Goal: Task Accomplishment & Management: Complete application form

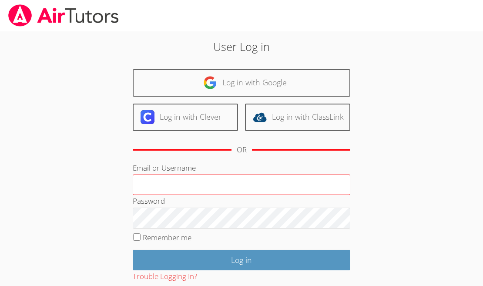
click at [202, 183] on input "Email or Username" at bounding box center [242, 185] width 218 height 21
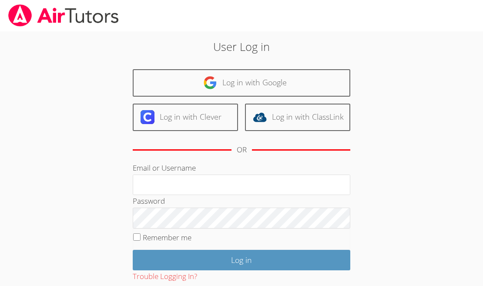
type input "ctutoring778@gmail.com"
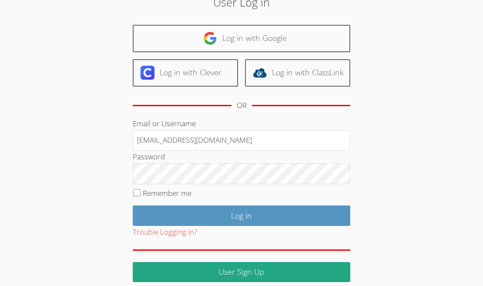
scroll to position [52, 0]
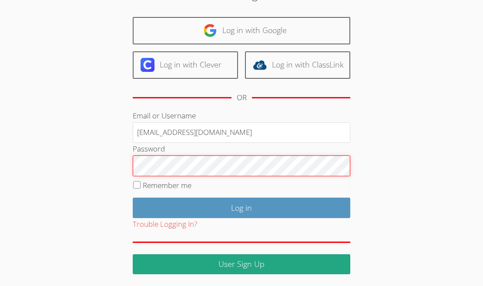
click at [133, 198] on input "Log in" at bounding box center [242, 208] width 218 height 20
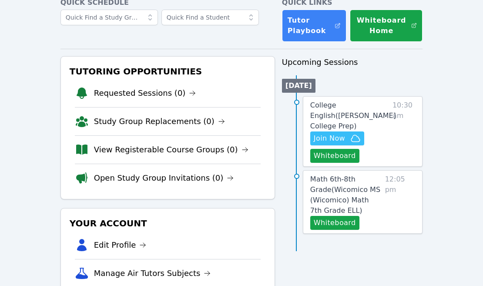
scroll to position [80, 0]
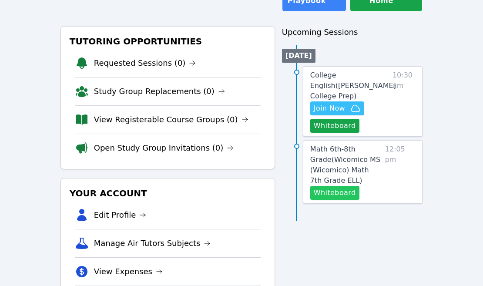
click at [335, 186] on button "Whiteboard" at bounding box center [334, 193] width 49 height 14
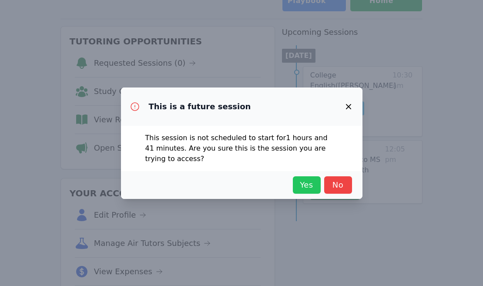
click at [302, 186] on span "Yes" at bounding box center [306, 185] width 19 height 12
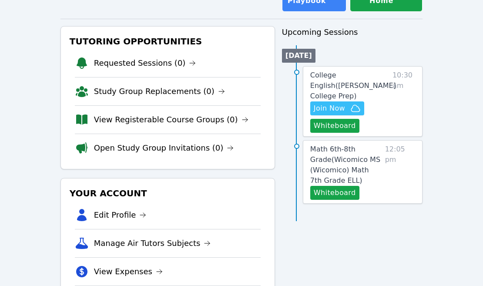
click at [436, 65] on div "Home Sessions Study Groups Students Messages Open user menu Carlos Flores Open …" at bounding box center [241, 129] width 483 height 418
click at [352, 73] on span "College English ( Eblin Lopez College Prep )" at bounding box center [353, 85] width 86 height 29
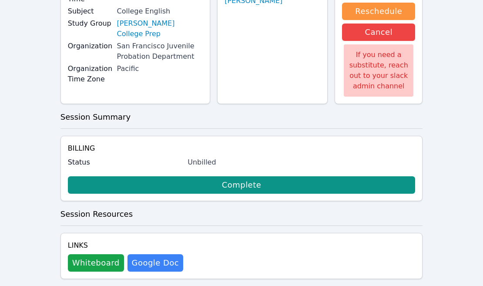
scroll to position [125, 0]
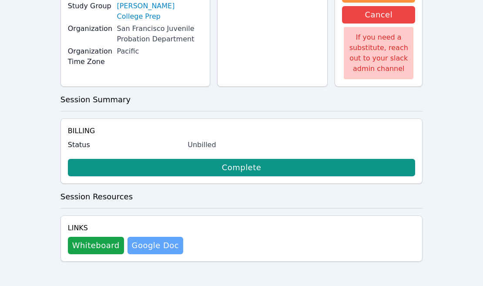
click at [155, 243] on link "Google Doc" at bounding box center [156, 245] width 56 height 17
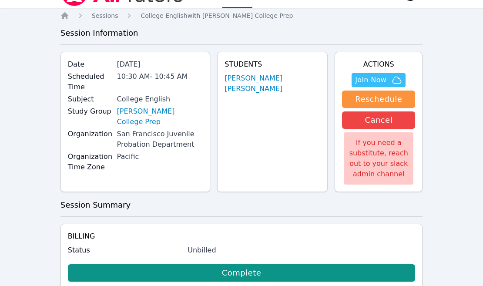
scroll to position [0, 0]
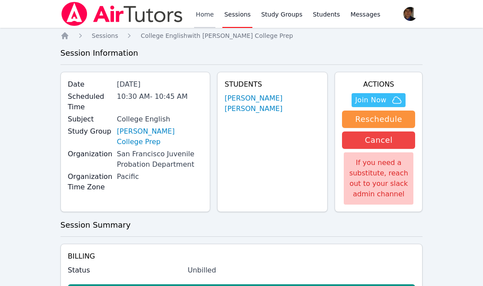
click at [204, 17] on link "Home" at bounding box center [204, 14] width 21 height 28
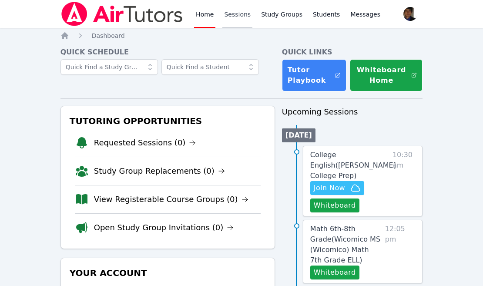
click at [224, 9] on link "Sessions" at bounding box center [237, 14] width 30 height 28
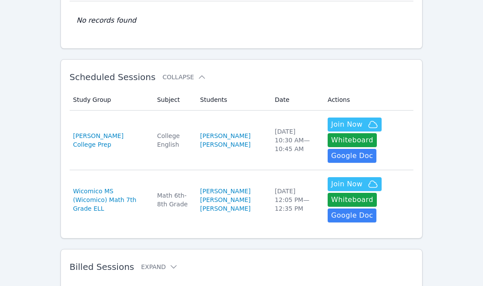
scroll to position [131, 0]
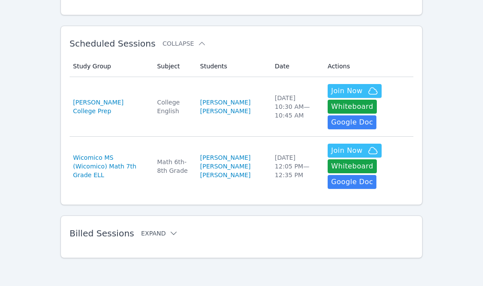
click at [145, 234] on button "Expand" at bounding box center [159, 233] width 37 height 9
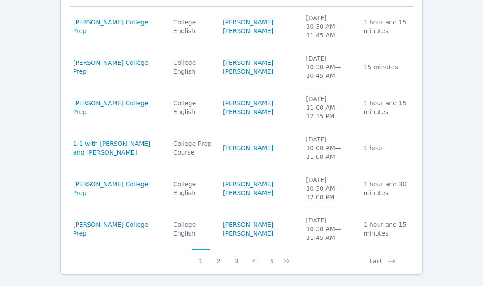
scroll to position [570, 0]
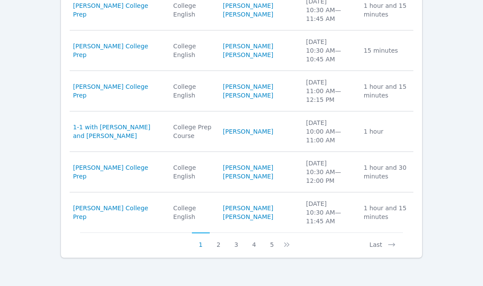
click at [220, 249] on div "Billed Sessions Collapse Study Group Subject Students Date Duration Study Group…" at bounding box center [242, 18] width 363 height 482
click at [219, 246] on button "2" at bounding box center [219, 241] width 18 height 17
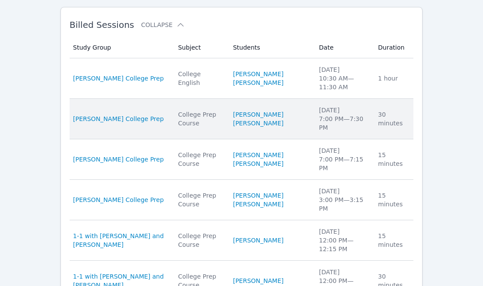
scroll to position [587, 0]
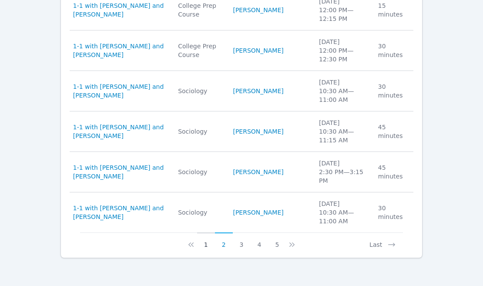
click at [208, 247] on button "1" at bounding box center [206, 241] width 18 height 17
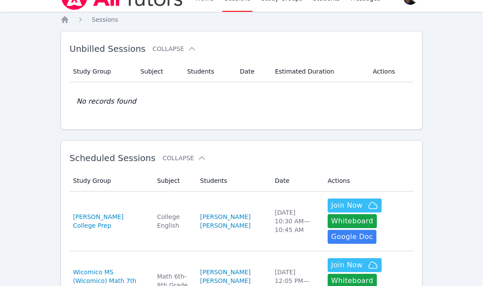
scroll to position [0, 0]
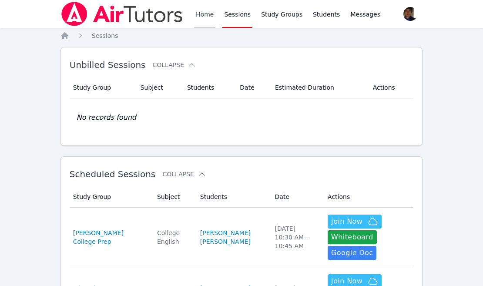
click at [196, 13] on link "Home" at bounding box center [204, 14] width 21 height 28
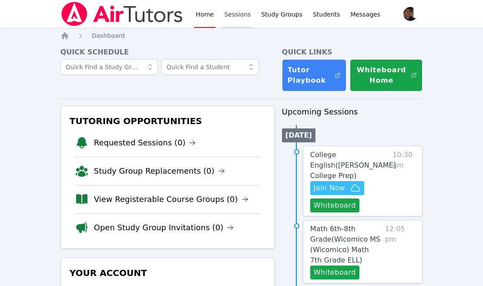
click at [235, 16] on link "Sessions" at bounding box center [237, 14] width 30 height 28
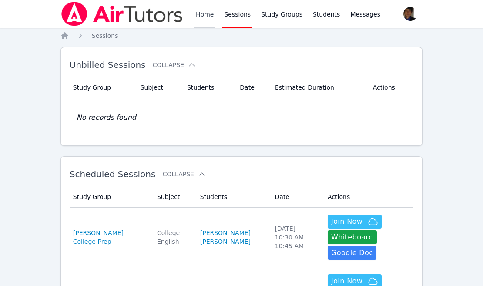
click at [211, 15] on link "Home" at bounding box center [204, 14] width 21 height 28
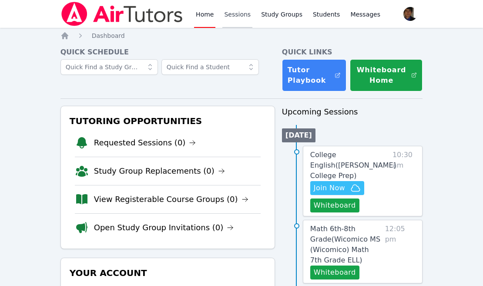
click at [235, 11] on link "Sessions" at bounding box center [237, 14] width 30 height 28
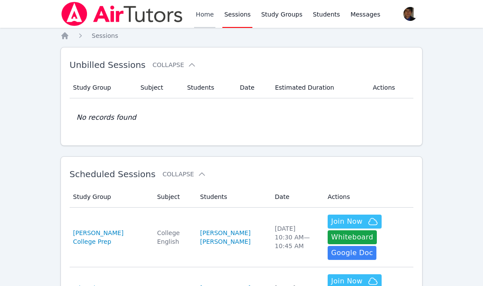
click at [208, 17] on link "Home" at bounding box center [204, 14] width 21 height 28
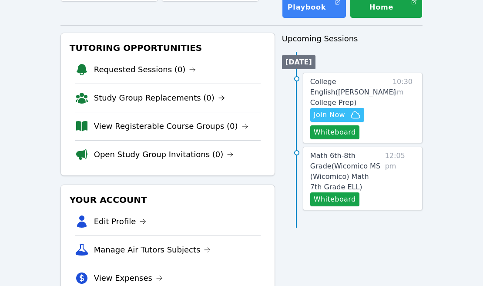
scroll to position [74, 0]
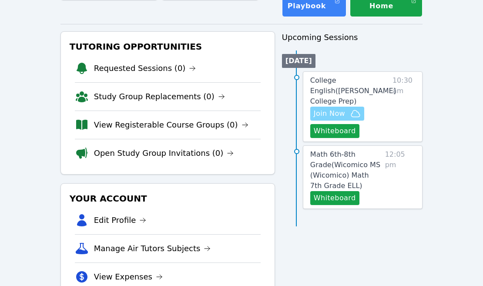
click at [354, 108] on icon "button" at bounding box center [355, 113] width 10 height 10
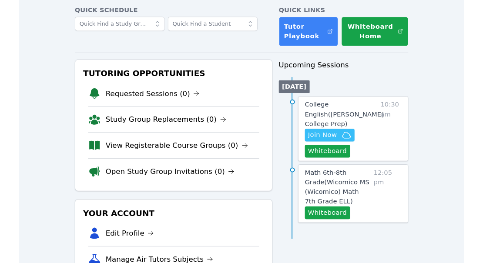
scroll to position [0, 0]
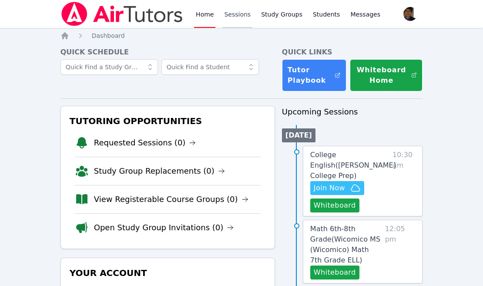
click at [232, 13] on link "Sessions" at bounding box center [237, 14] width 30 height 28
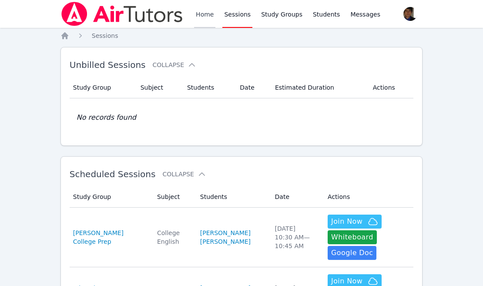
click at [199, 18] on link "Home" at bounding box center [204, 14] width 21 height 28
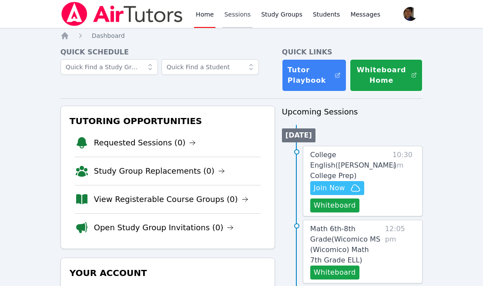
click at [235, 20] on link "Sessions" at bounding box center [237, 14] width 30 height 28
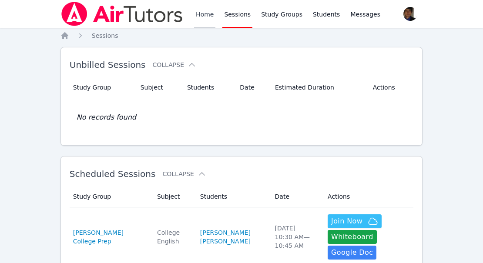
click at [202, 13] on link "Home" at bounding box center [204, 14] width 21 height 28
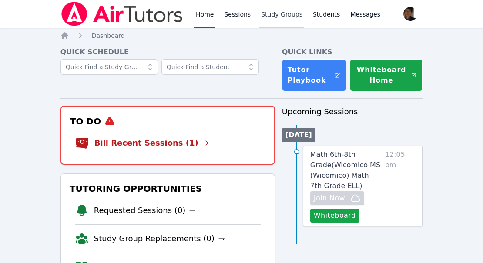
click at [269, 15] on link "Study Groups" at bounding box center [281, 14] width 45 height 28
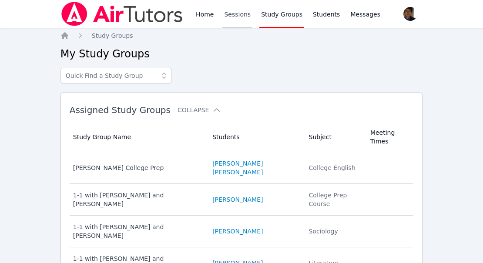
click at [239, 17] on link "Sessions" at bounding box center [237, 14] width 30 height 28
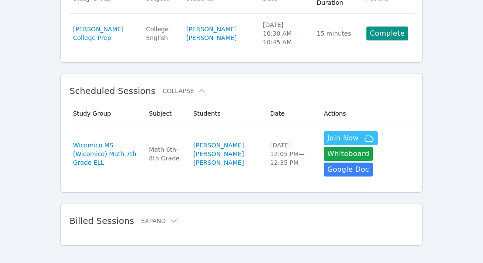
scroll to position [104, 0]
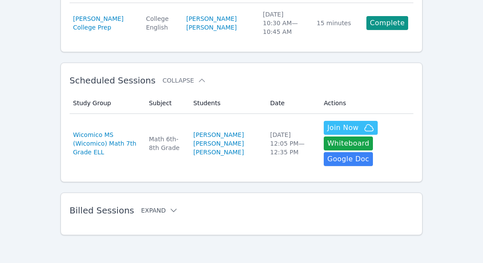
click at [156, 207] on button "Expand" at bounding box center [159, 210] width 37 height 9
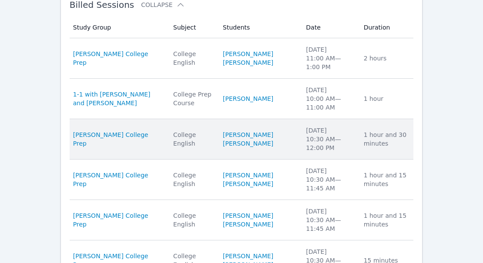
scroll to position [334, 0]
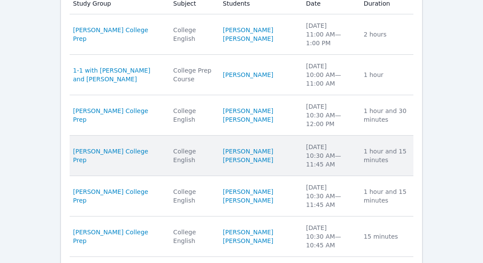
click at [163, 154] on div "Eblin Lopez College Prep" at bounding box center [118, 155] width 90 height 17
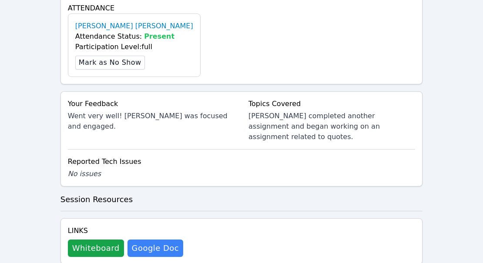
scroll to position [327, 0]
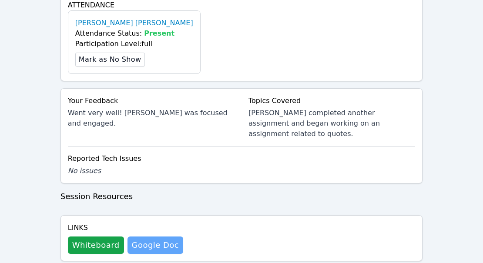
click at [157, 237] on link "Google Doc" at bounding box center [156, 245] width 56 height 17
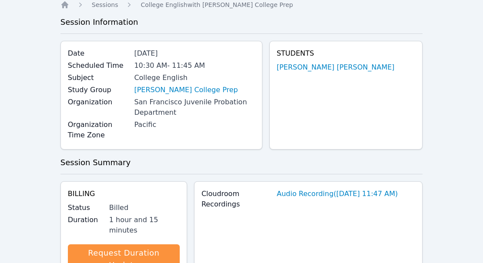
scroll to position [0, 0]
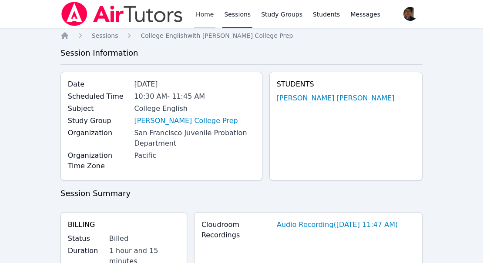
click at [202, 18] on link "Home" at bounding box center [204, 14] width 21 height 28
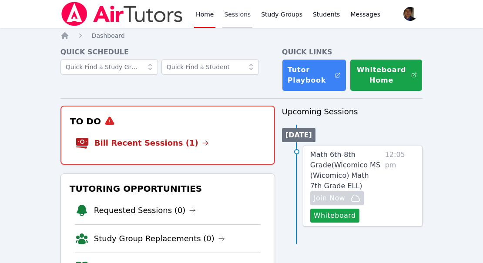
click at [229, 20] on link "Sessions" at bounding box center [237, 14] width 30 height 28
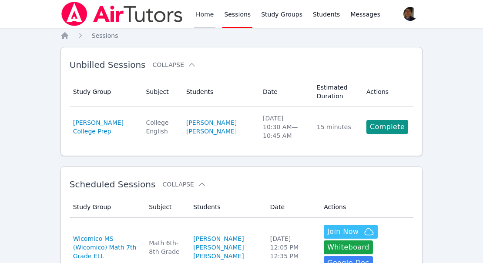
click at [204, 20] on link "Home" at bounding box center [204, 14] width 21 height 28
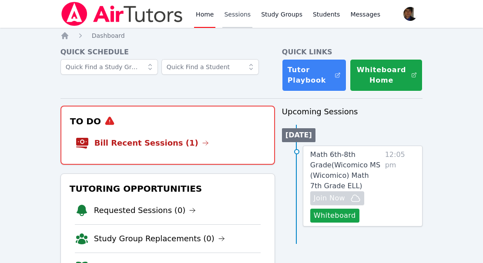
click at [225, 23] on link "Sessions" at bounding box center [237, 14] width 30 height 28
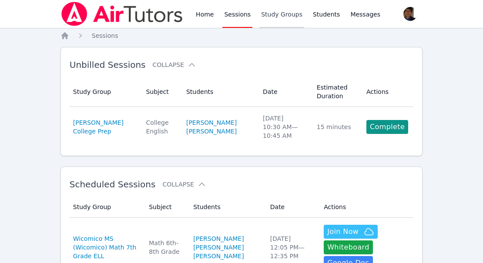
click at [268, 19] on link "Study Groups" at bounding box center [281, 14] width 45 height 28
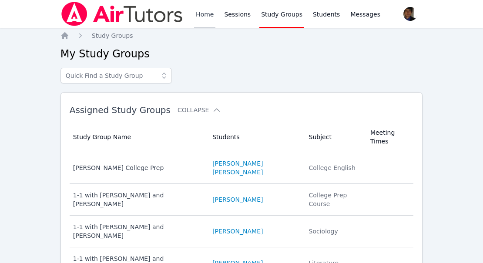
click at [204, 12] on link "Home" at bounding box center [204, 14] width 21 height 28
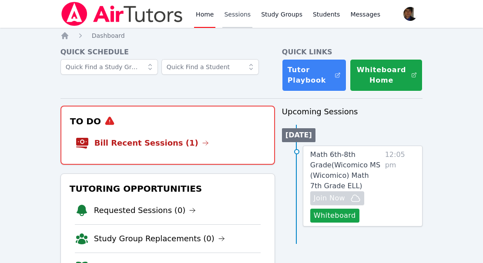
click at [233, 22] on link "Sessions" at bounding box center [237, 14] width 30 height 28
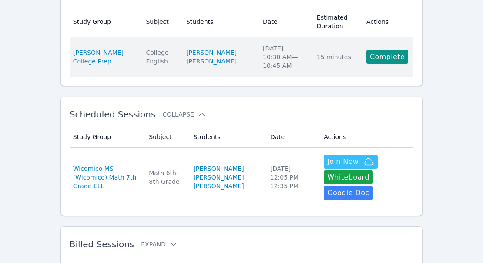
scroll to position [71, 0]
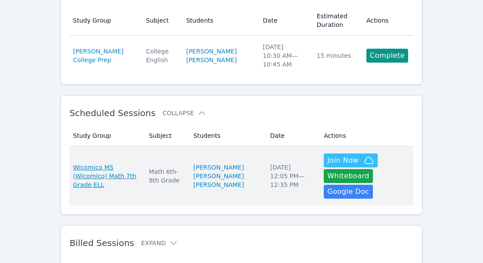
click at [113, 173] on span "Wicomico MS (Wicomico) Math 7th Grade ELL" at bounding box center [105, 176] width 65 height 26
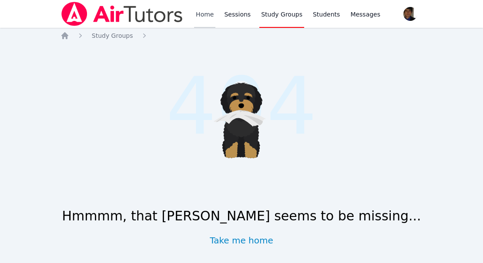
click at [204, 16] on link "Home" at bounding box center [204, 14] width 21 height 28
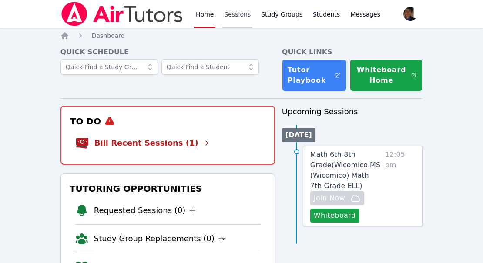
click at [230, 17] on link "Sessions" at bounding box center [237, 14] width 30 height 28
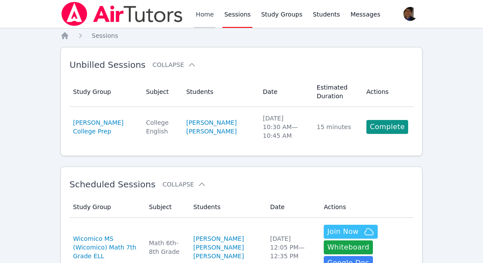
click at [205, 17] on link "Home" at bounding box center [204, 14] width 21 height 28
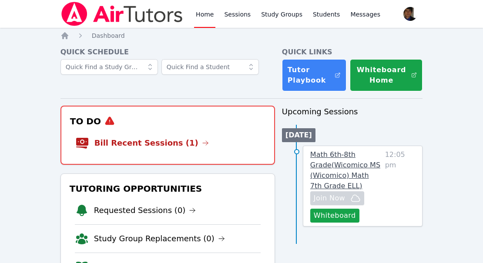
click at [338, 168] on span "Math 6th-8th Grade ( Wicomico MS (Wicomico) Math 7th Grade ELL )" at bounding box center [345, 171] width 70 height 40
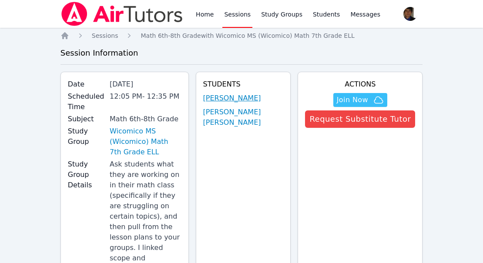
click at [261, 100] on link "Jhon Reis-Costa" at bounding box center [232, 98] width 58 height 10
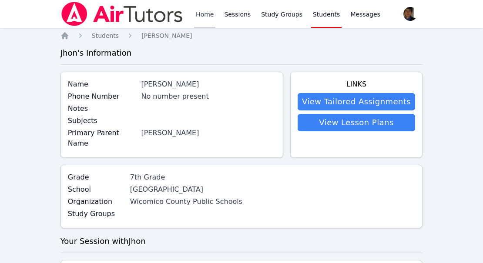
click at [195, 19] on link "Home" at bounding box center [204, 14] width 21 height 28
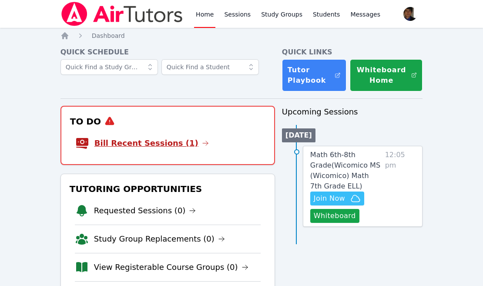
click at [171, 143] on link "Bill Recent Sessions (1)" at bounding box center [151, 143] width 115 height 12
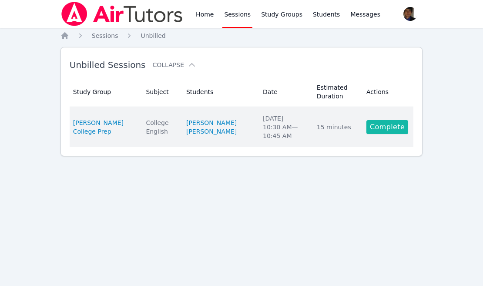
click at [385, 125] on link "Complete" at bounding box center [388, 127] width 42 height 14
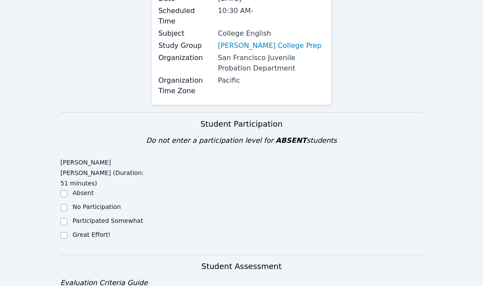
scroll to position [131, 0]
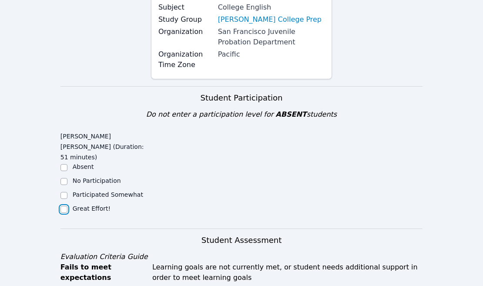
click at [65, 206] on input "Great Effort!" at bounding box center [64, 209] width 7 height 7
checkbox input "true"
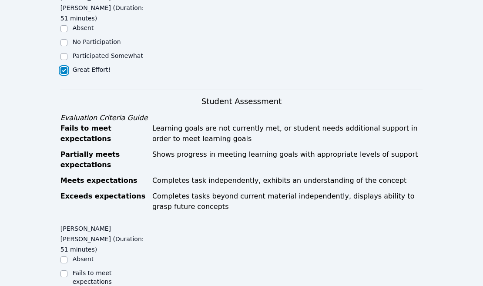
scroll to position [323, 0]
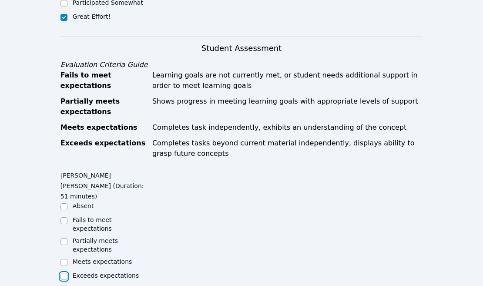
click at [64, 273] on input "Exceeds expectations" at bounding box center [64, 276] width 7 height 7
checkbox input "true"
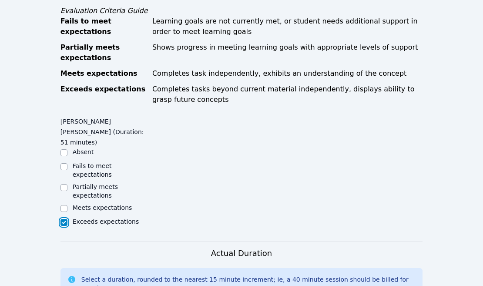
scroll to position [528, 0]
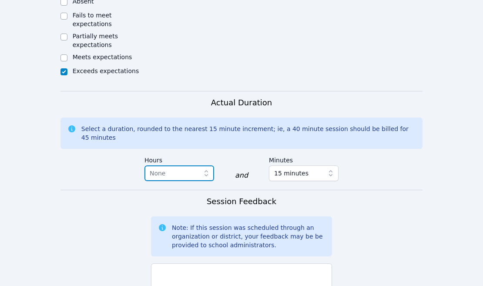
click at [183, 168] on span "None" at bounding box center [173, 173] width 47 height 10
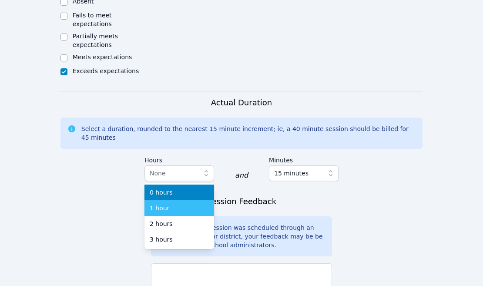
click at [187, 200] on li "1 hour" at bounding box center [180, 208] width 70 height 16
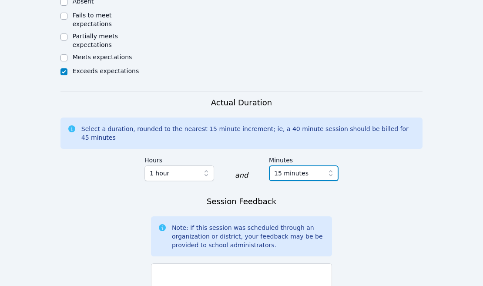
click at [292, 168] on span "15 minutes" at bounding box center [291, 173] width 34 height 10
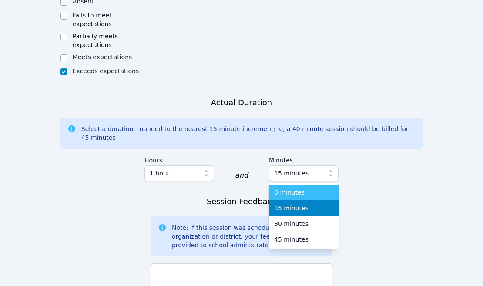
click at [293, 185] on li "0 minutes" at bounding box center [304, 193] width 70 height 16
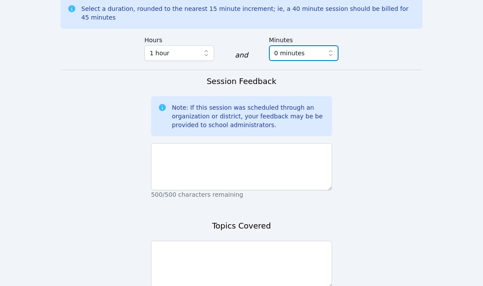
scroll to position [673, 0]
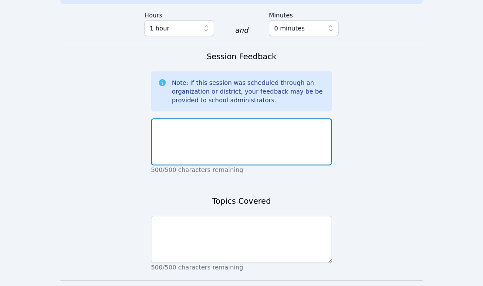
click at [275, 118] on textarea at bounding box center [241, 141] width 181 height 47
type textarea "Went very well! Eblin was focused during the session."
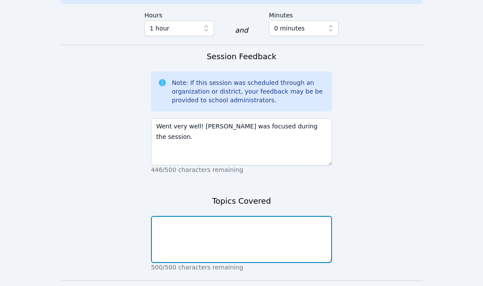
click at [228, 216] on textarea at bounding box center [241, 239] width 181 height 47
drag, startPoint x: 206, startPoint y: 185, endPoint x: 172, endPoint y: 188, distance: 34.1
click at [172, 216] on textarea "Eblin completed" at bounding box center [241, 239] width 181 height 47
drag, startPoint x: 187, startPoint y: 185, endPoint x: 172, endPoint y: 187, distance: 14.9
click at [172, 216] on textarea "Eblin read" at bounding box center [241, 239] width 181 height 47
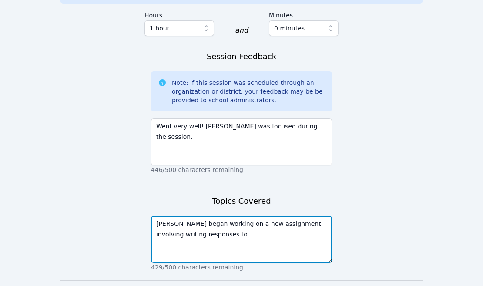
drag, startPoint x: 199, startPoint y: 197, endPoint x: 302, endPoint y: 185, distance: 103.9
click at [302, 216] on textarea "Eblin began working on a new assignment involving writing responses to" at bounding box center [241, 239] width 181 height 47
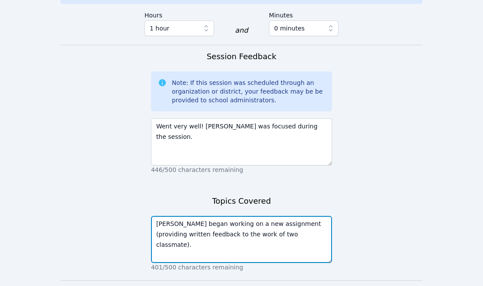
drag, startPoint x: 327, startPoint y: 188, endPoint x: 305, endPoint y: 189, distance: 22.2
click at [305, 216] on textarea "Eblin began working on a new assignment (providing written feedback to the work…" at bounding box center [241, 239] width 181 height 47
click at [202, 216] on textarea "Eblin began working on a new assignment (providing feedback to the work of two …" at bounding box center [241, 239] width 181 height 47
type textarea "Eblin began working on a new assignment (providing feedback to the written work…"
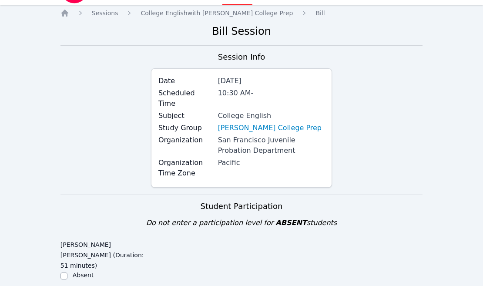
scroll to position [0, 0]
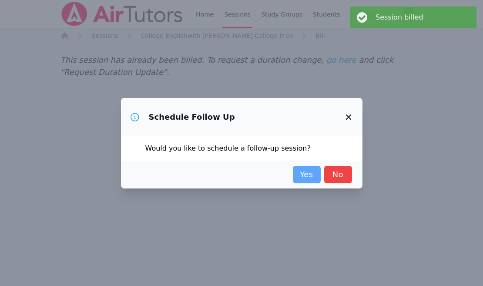
click at [306, 173] on link "Yes" at bounding box center [307, 174] width 28 height 17
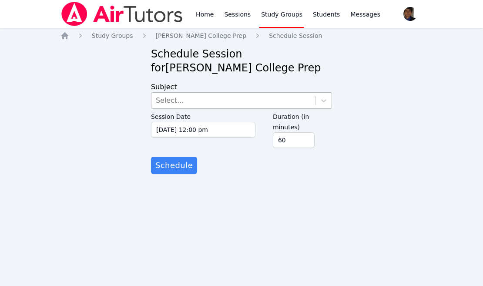
click at [238, 102] on div "Select..." at bounding box center [234, 101] width 164 height 16
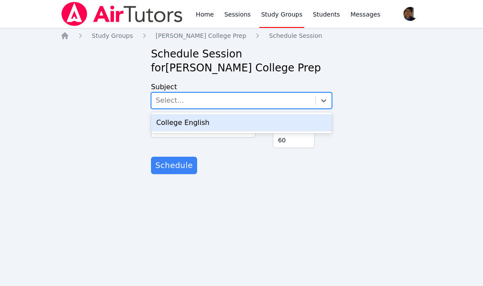
click at [231, 125] on div "College English" at bounding box center [241, 122] width 181 height 17
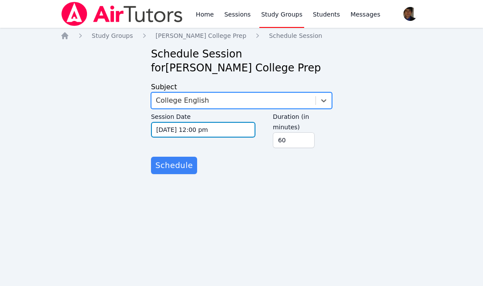
click at [229, 134] on input "10/13/2025 12:00 pm" at bounding box center [203, 130] width 104 height 16
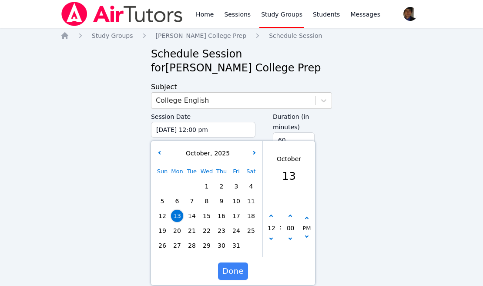
click at [197, 220] on span "14" at bounding box center [192, 216] width 12 height 12
click at [274, 241] on button "button" at bounding box center [271, 240] width 9 height 9
type input "10/14/2025 11:00 am"
type input "11"
click at [274, 241] on button "button" at bounding box center [271, 240] width 9 height 9
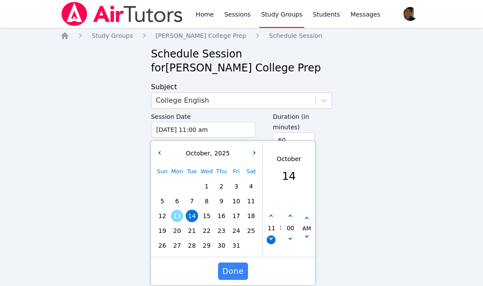
type input "10/14/2025 10:00 am"
type input "10"
click at [290, 221] on input "00" at bounding box center [290, 228] width 9 height 15
click at [289, 219] on button "button" at bounding box center [290, 216] width 9 height 9
type input "10/14/2025 10:05 am"
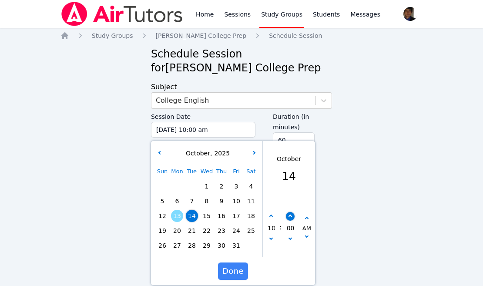
type input "05"
click at [289, 219] on button "button" at bounding box center [290, 216] width 9 height 9
type input "10/14/2025 10:10 am"
type input "10"
click at [289, 219] on button "button" at bounding box center [290, 216] width 9 height 9
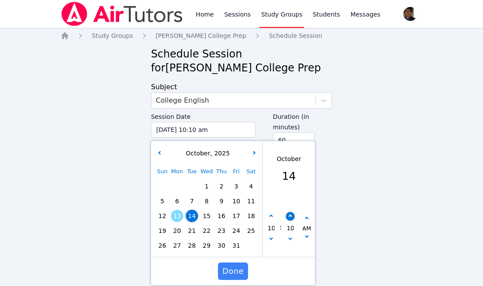
type input "10/14/2025 10:15 am"
type input "15"
click at [289, 219] on button "button" at bounding box center [290, 216] width 9 height 9
type input "10/14/2025 10:20 am"
type input "20"
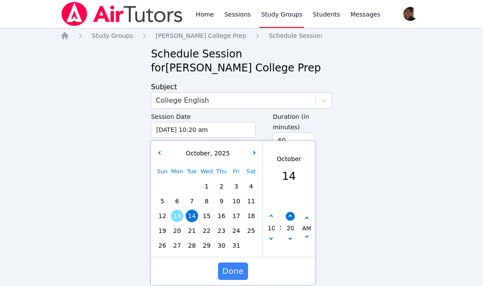
click at [289, 219] on button "button" at bounding box center [290, 216] width 9 height 9
type input "10/14/2025 10:25 am"
type input "25"
click at [289, 219] on button "button" at bounding box center [290, 216] width 9 height 9
type input "10/14/2025 10:30 am"
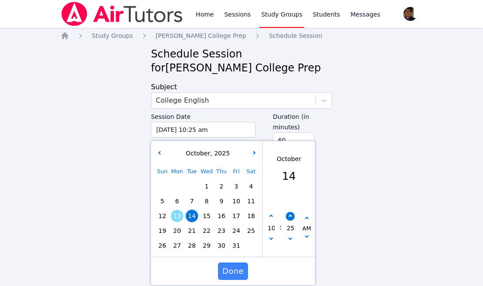
type input "30"
click at [242, 273] on span "Done" at bounding box center [232, 271] width 21 height 12
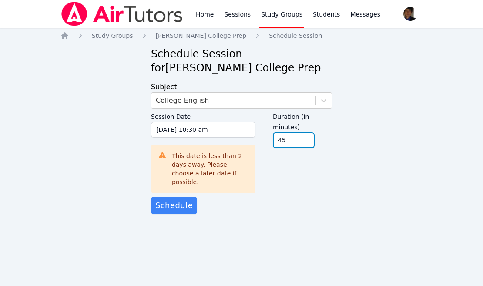
click at [306, 142] on input "45" at bounding box center [294, 140] width 42 height 16
click at [306, 142] on input "30" at bounding box center [294, 140] width 42 height 16
type input "15"
click at [306, 142] on input "15" at bounding box center [294, 140] width 42 height 16
click at [301, 165] on div "Duration (in minutes) 15" at bounding box center [302, 148] width 59 height 79
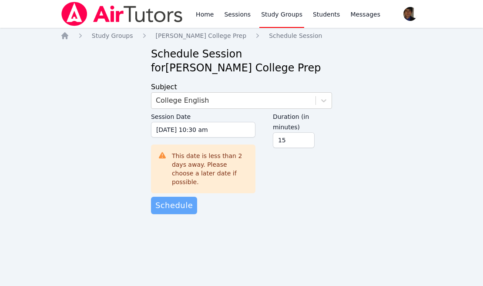
click at [178, 199] on span "Schedule" at bounding box center [173, 205] width 37 height 12
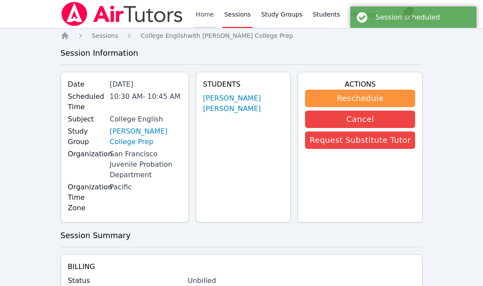
click at [205, 10] on link "Home" at bounding box center [204, 14] width 21 height 28
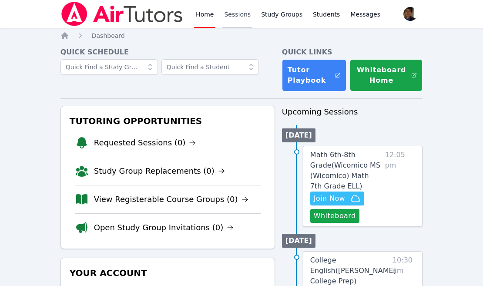
click at [228, 10] on link "Sessions" at bounding box center [237, 14] width 30 height 28
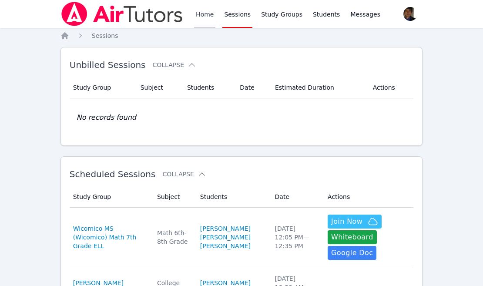
click at [197, 13] on link "Home" at bounding box center [204, 14] width 21 height 28
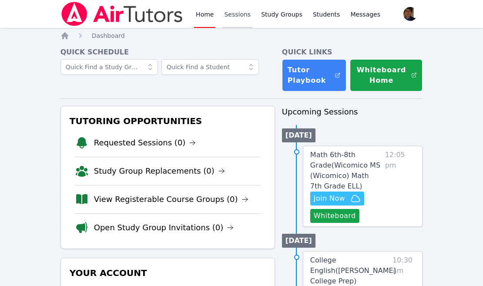
click at [235, 20] on link "Sessions" at bounding box center [237, 14] width 30 height 28
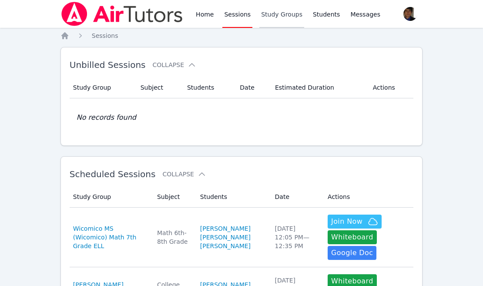
click at [269, 17] on link "Study Groups" at bounding box center [281, 14] width 45 height 28
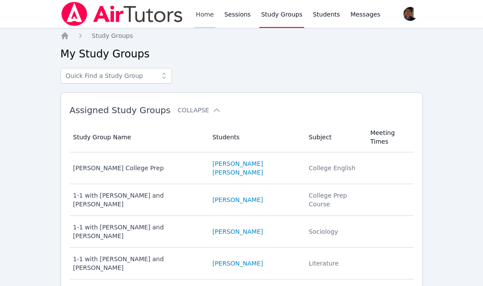
click at [195, 17] on link "Home" at bounding box center [204, 14] width 21 height 28
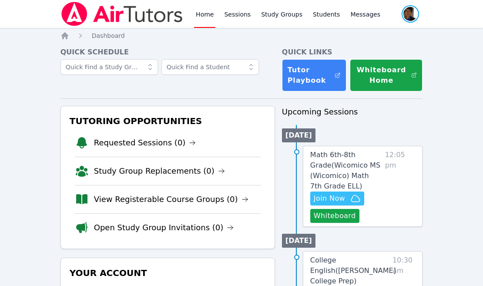
click at [409, 15] on span "button" at bounding box center [410, 13] width 19 height 19
click at [365, 48] on button "Logout" at bounding box center [376, 50] width 84 height 16
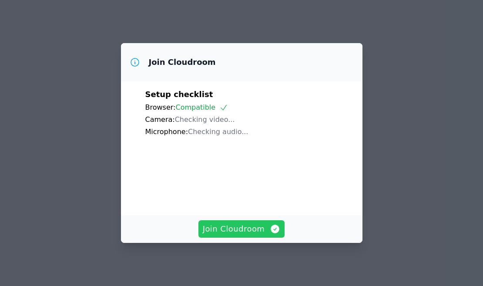
click at [238, 228] on span "Join Cloudroom" at bounding box center [242, 229] width 78 height 12
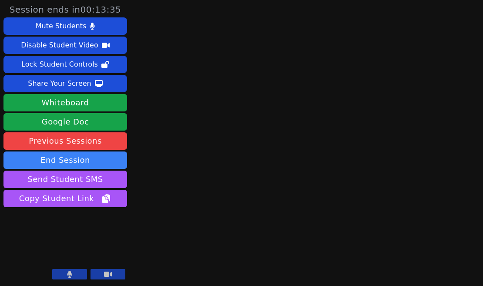
click at [79, 272] on button at bounding box center [69, 274] width 35 height 10
click at [217, 201] on div "Session ends in 00:13:33 Mute Students Disable Student Video Lock Student Contr…" at bounding box center [241, 143] width 483 height 286
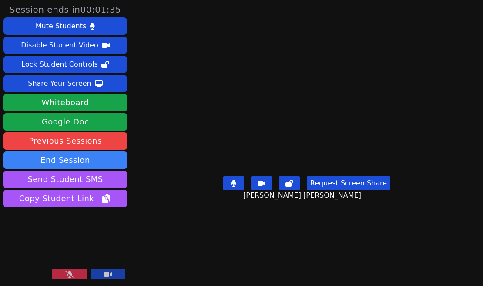
click at [71, 273] on icon at bounding box center [69, 274] width 9 height 7
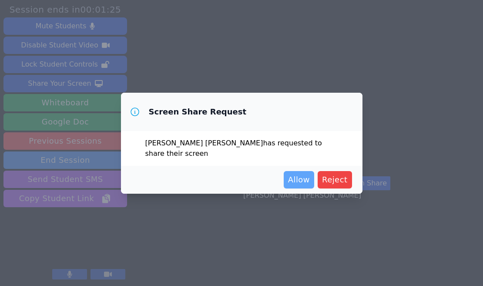
click at [307, 185] on span "Allow" at bounding box center [299, 180] width 22 height 12
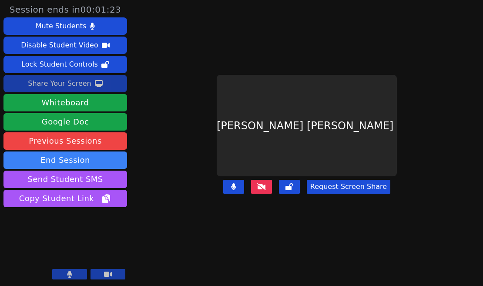
click at [111, 84] on button "Share Your Screen" at bounding box center [65, 83] width 124 height 17
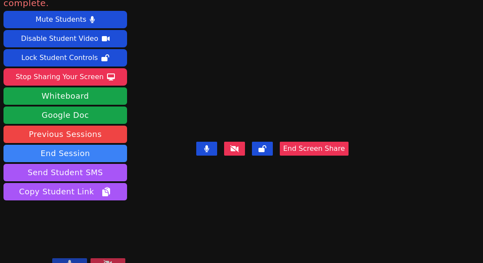
click at [77, 259] on button at bounding box center [69, 264] width 35 height 10
click at [69, 260] on icon at bounding box center [69, 263] width 9 height 7
click at [71, 260] on icon at bounding box center [69, 263] width 5 height 7
click at [84, 259] on button at bounding box center [69, 264] width 35 height 10
click at [78, 259] on button at bounding box center [69, 264] width 35 height 10
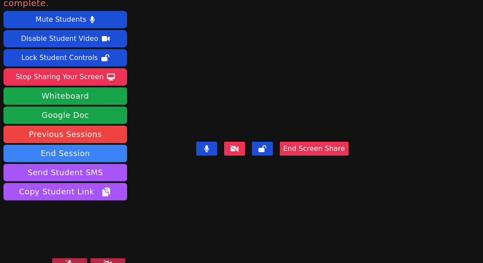
click at [78, 259] on button at bounding box center [69, 264] width 35 height 10
click at [71, 260] on icon at bounding box center [69, 263] width 5 height 7
click at [207, 138] on video at bounding box center [272, 96] width 131 height 86
click at [75, 259] on button at bounding box center [69, 264] width 35 height 10
click at [74, 259] on button at bounding box center [69, 264] width 35 height 10
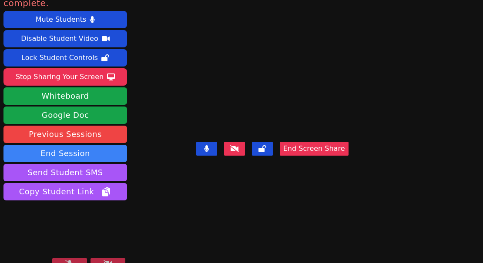
click at [64, 259] on button at bounding box center [69, 264] width 35 height 10
click at [69, 260] on icon at bounding box center [69, 263] width 5 height 7
click at [71, 260] on icon at bounding box center [69, 263] width 9 height 7
click at [71, 260] on icon at bounding box center [69, 263] width 5 height 7
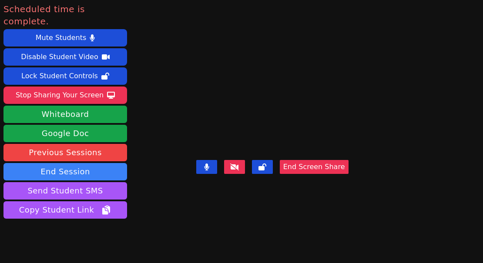
scroll to position [19, 0]
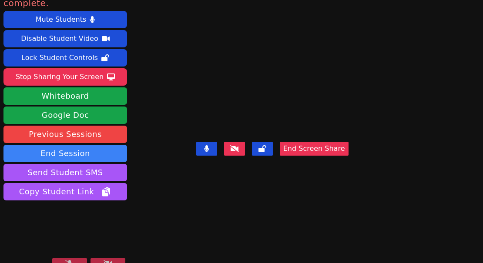
click at [72, 260] on icon at bounding box center [69, 263] width 9 height 7
click at [72, 259] on button at bounding box center [69, 264] width 35 height 10
click at [82, 259] on button at bounding box center [69, 264] width 35 height 10
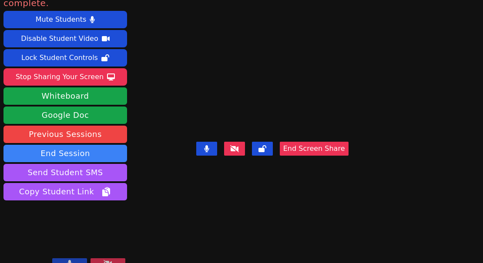
click at [78, 259] on button at bounding box center [69, 264] width 35 height 10
click at [64, 259] on button at bounding box center [69, 264] width 35 height 10
click at [67, 259] on button at bounding box center [69, 264] width 35 height 10
click at [79, 259] on button at bounding box center [69, 264] width 35 height 10
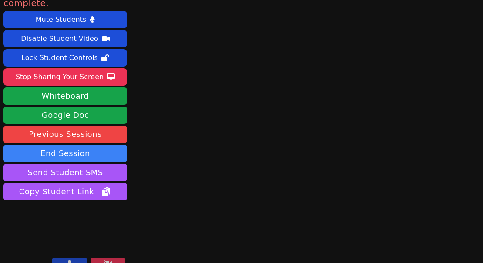
click at [79, 259] on button at bounding box center [69, 264] width 35 height 10
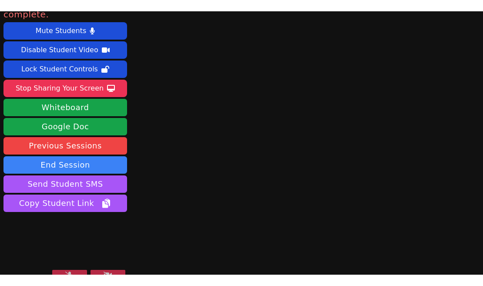
scroll to position [0, 0]
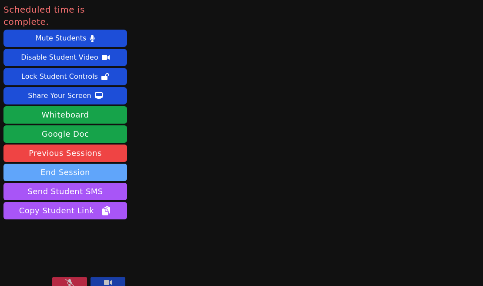
click at [89, 164] on button "End Session" at bounding box center [65, 172] width 124 height 17
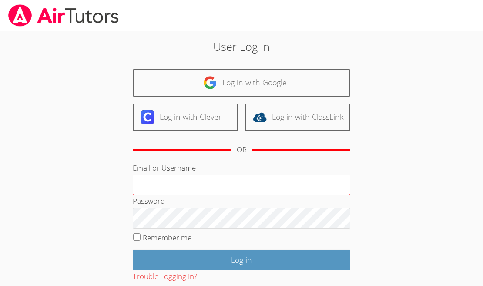
click at [209, 185] on input "Email or Username" at bounding box center [242, 185] width 218 height 21
type input "[EMAIL_ADDRESS][DOMAIN_NAME]"
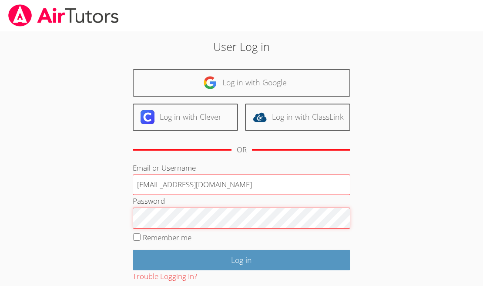
click at [133, 250] on input "Log in" at bounding box center [242, 260] width 218 height 20
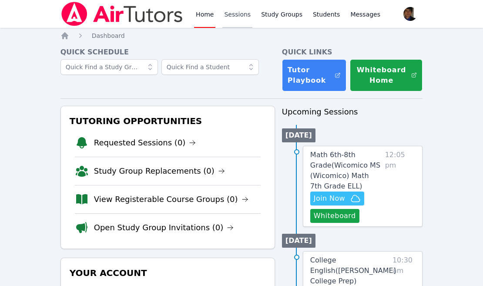
click at [235, 12] on link "Sessions" at bounding box center [237, 14] width 30 height 28
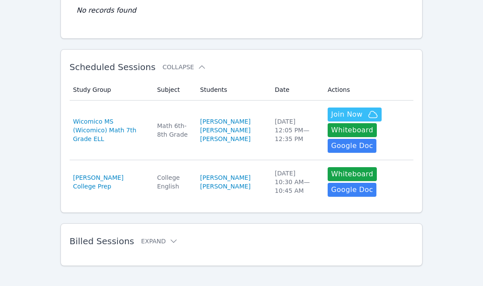
scroll to position [115, 0]
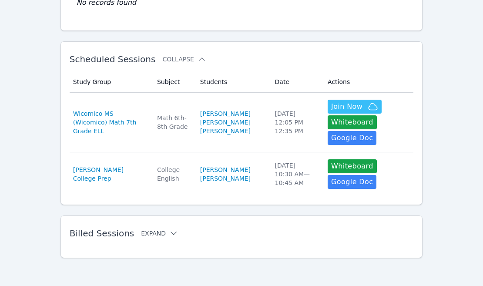
click at [146, 229] on button "Expand" at bounding box center [159, 233] width 37 height 9
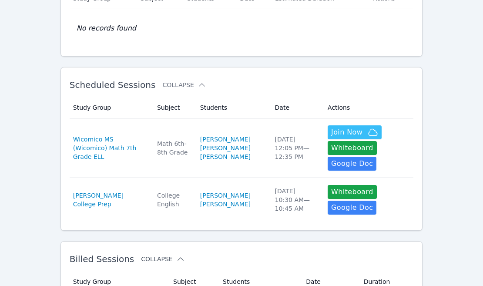
scroll to position [0, 0]
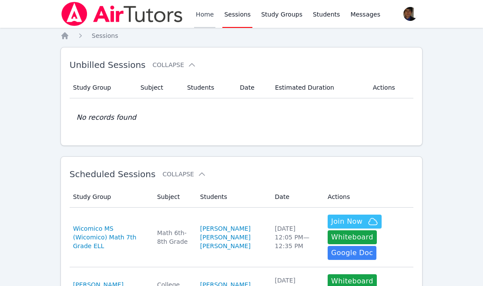
click at [199, 18] on link "Home" at bounding box center [204, 14] width 21 height 28
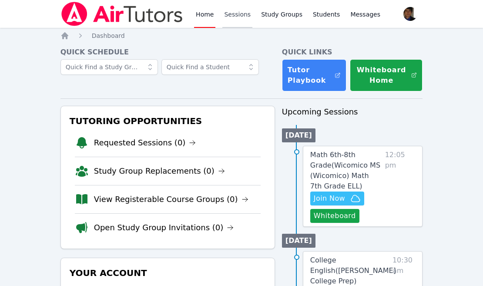
click at [229, 14] on link "Sessions" at bounding box center [237, 14] width 30 height 28
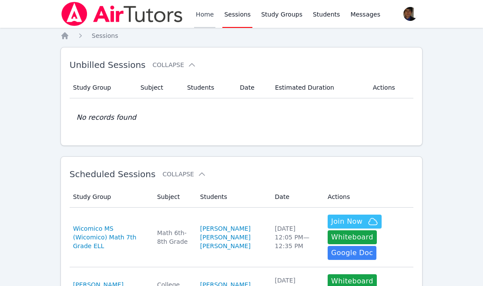
click at [210, 19] on link "Home" at bounding box center [204, 14] width 21 height 28
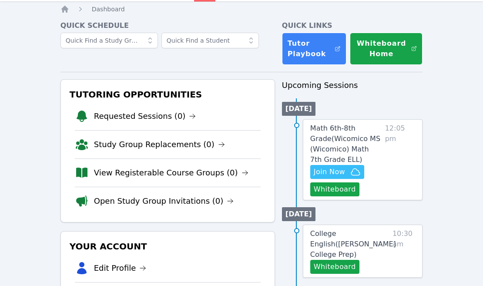
scroll to position [30, 0]
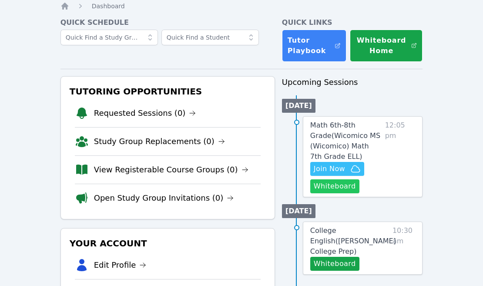
click at [345, 186] on button "Whiteboard" at bounding box center [334, 186] width 49 height 14
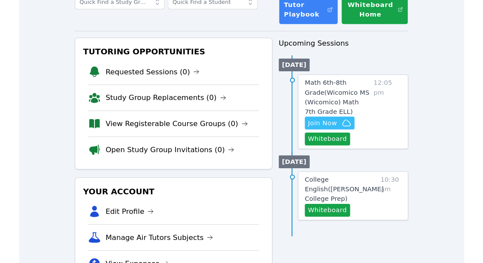
scroll to position [0, 0]
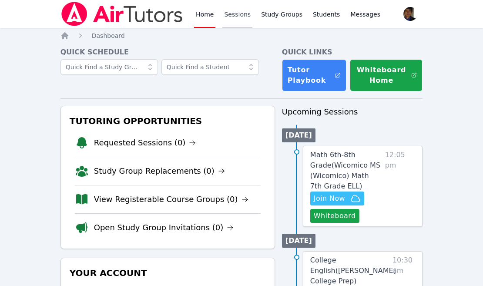
click at [232, 20] on link "Sessions" at bounding box center [237, 14] width 30 height 28
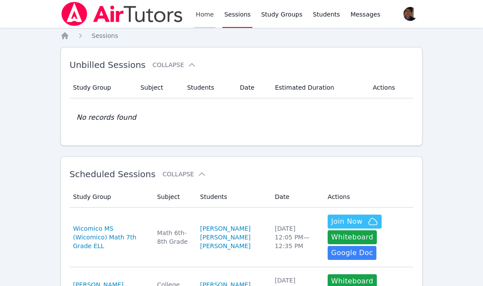
click at [206, 20] on link "Home" at bounding box center [204, 14] width 21 height 28
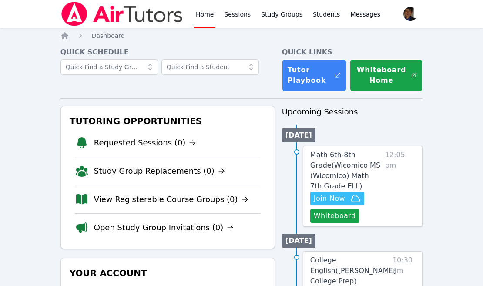
click at [358, 127] on ul "Today Math 6th-8th Grade ( Wicomico MS (Wicomico) Math 7th Grade ELL ) Hidden J…" at bounding box center [352, 176] width 141 height 102
click at [349, 198] on span "Join Now" at bounding box center [337, 198] width 47 height 10
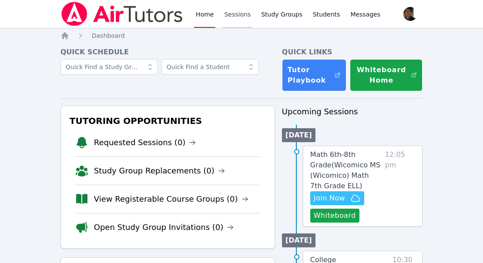
click at [225, 19] on link "Sessions" at bounding box center [237, 14] width 30 height 28
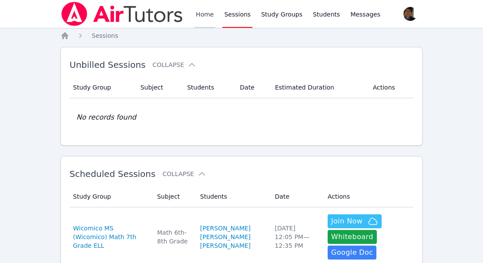
click at [204, 18] on link "Home" at bounding box center [204, 14] width 21 height 28
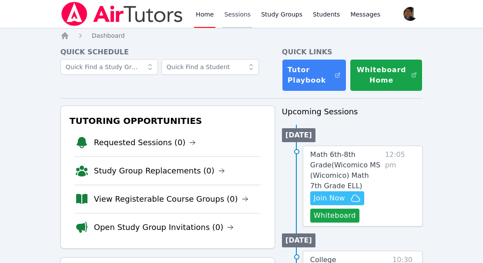
click at [234, 19] on link "Sessions" at bounding box center [237, 14] width 30 height 28
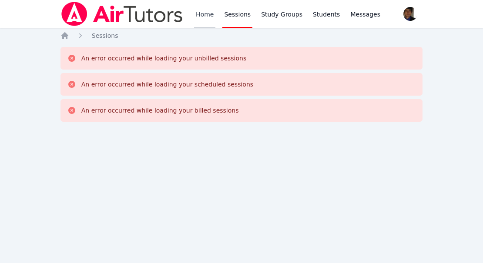
click at [201, 13] on link "Home" at bounding box center [204, 14] width 21 height 28
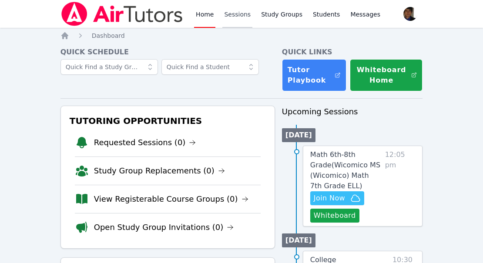
click at [233, 14] on link "Sessions" at bounding box center [237, 14] width 30 height 28
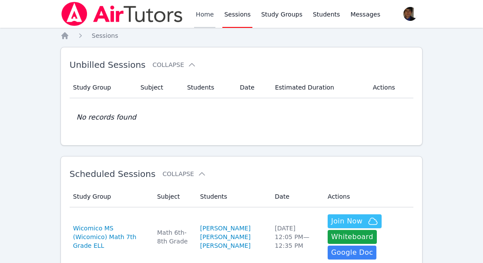
click at [195, 17] on link "Home" at bounding box center [204, 14] width 21 height 28
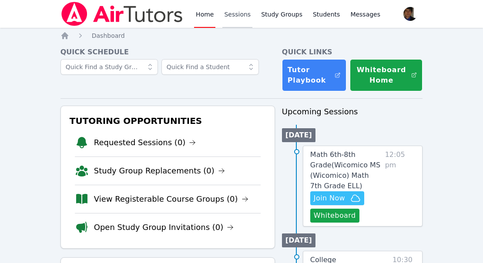
click at [245, 19] on link "Sessions" at bounding box center [237, 14] width 30 height 28
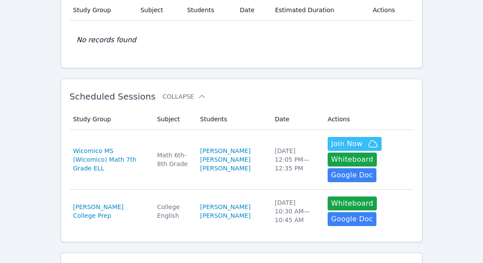
scroll to position [79, 0]
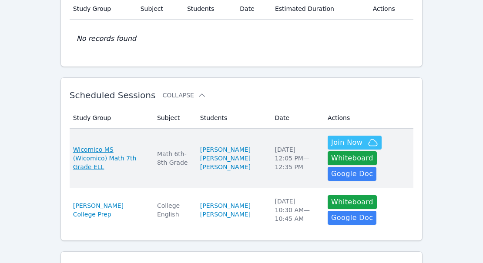
click at [121, 159] on span "Wicomico MS (Wicomico) Math 7th Grade ELL" at bounding box center [110, 158] width 74 height 26
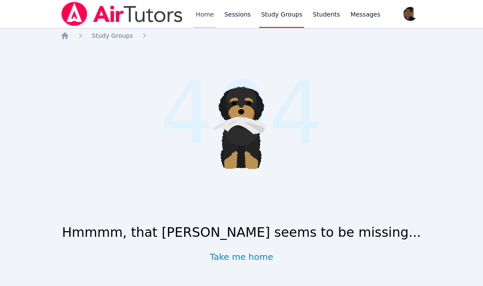
click at [202, 3] on link "Home" at bounding box center [204, 14] width 21 height 28
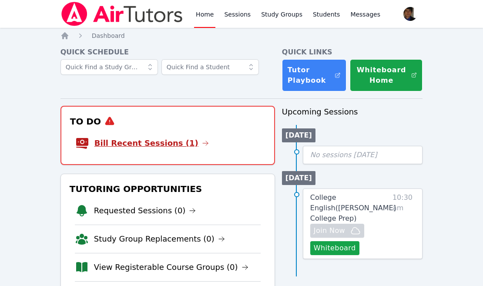
click at [165, 147] on link "Bill Recent Sessions (1)" at bounding box center [151, 143] width 115 height 12
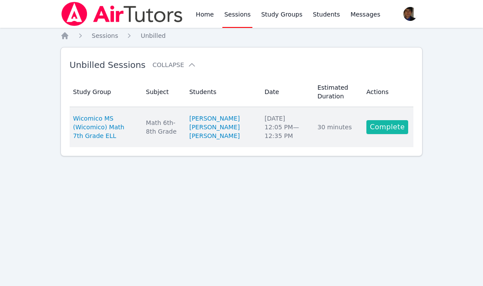
click at [390, 131] on link "Complete" at bounding box center [388, 127] width 42 height 14
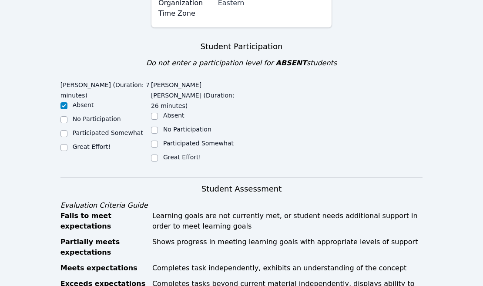
scroll to position [333, 0]
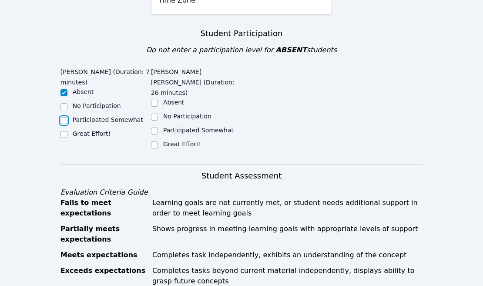
click at [64, 117] on input "Participated Somewhat" at bounding box center [64, 120] width 7 height 7
checkbox input "true"
checkbox input "false"
click at [152, 142] on input "Great Effort!" at bounding box center [154, 145] width 7 height 7
checkbox input "true"
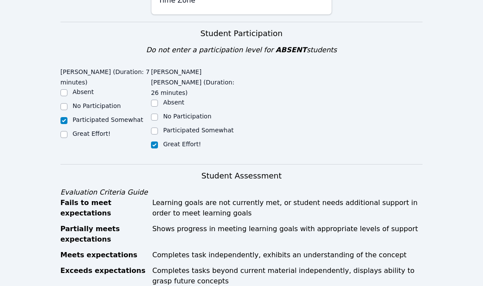
click at [157, 170] on h3 "Student Assessment" at bounding box center [242, 176] width 363 height 12
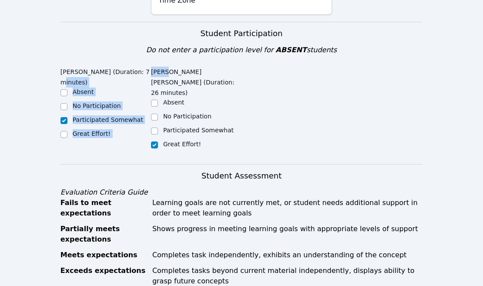
drag, startPoint x: 167, startPoint y: 42, endPoint x: 150, endPoint y: 42, distance: 16.5
click at [150, 64] on div "Jhon Reis-Costa (Duration: 7 minutes) Absent No Participation Participated Some…" at bounding box center [242, 114] width 363 height 100
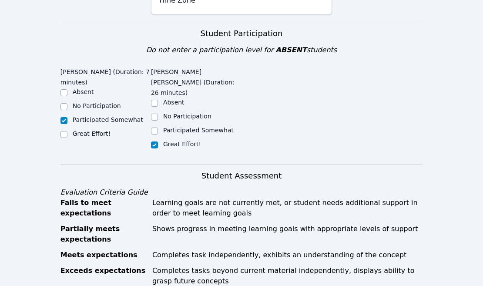
click at [160, 64] on legend "David Silva Fernandes (Duration: 26 minutes)" at bounding box center [196, 81] width 91 height 34
drag, startPoint x: 152, startPoint y: 41, endPoint x: 166, endPoint y: 41, distance: 14.8
click at [166, 64] on legend "David Silva Fernandes (Duration: 26 minutes)" at bounding box center [196, 81] width 91 height 34
copy legend "David"
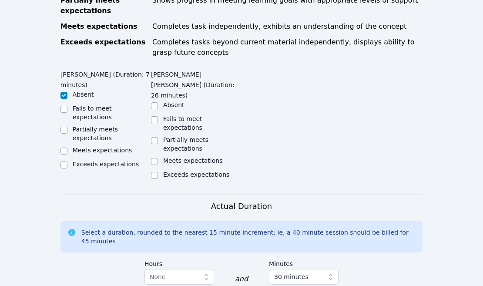
scroll to position [556, 0]
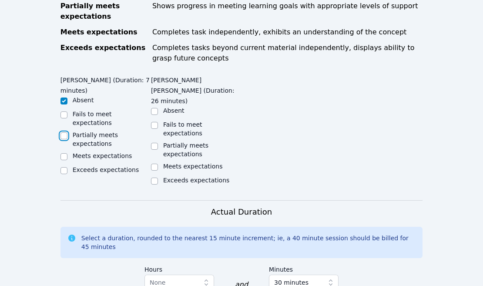
click at [65, 132] on input "Partially meets expectations" at bounding box center [64, 135] width 7 height 7
checkbox input "true"
checkbox input "false"
click at [153, 178] on input "Exceeds expectations" at bounding box center [154, 181] width 7 height 7
checkbox input "true"
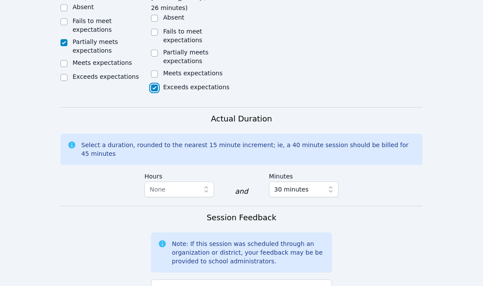
scroll to position [693, 0]
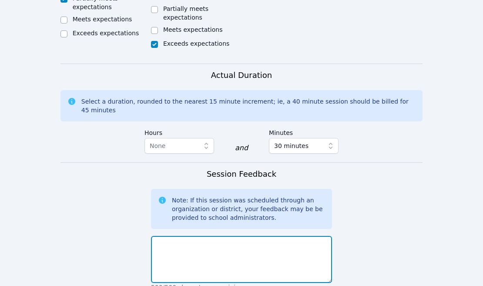
click at [211, 236] on textarea at bounding box center [241, 259] width 181 height 47
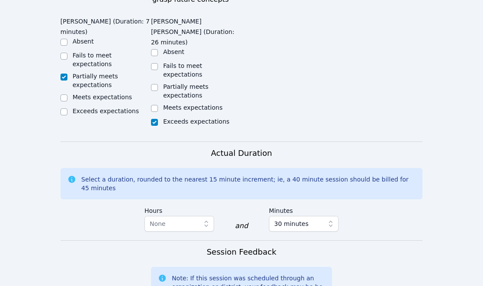
scroll to position [773, 0]
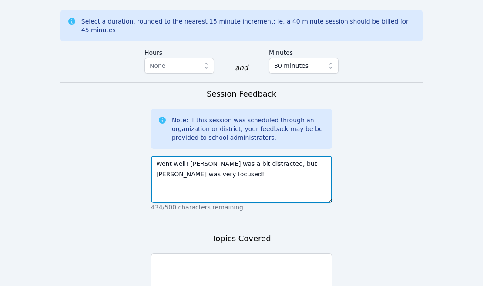
type textarea "Went well! Jhon was a bit distracted, but David was very focused!"
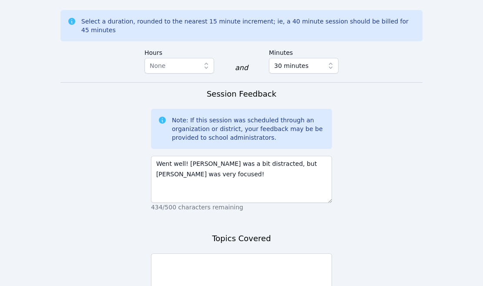
click at [179, 233] on div "Topics Covered 500/500 characters remaining" at bounding box center [241, 275] width 181 height 85
click at [220, 253] on textarea at bounding box center [241, 276] width 181 height 47
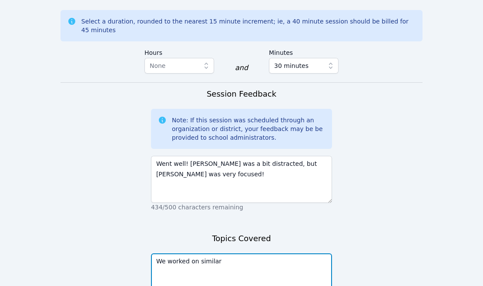
drag, startPoint x: 229, startPoint y: 206, endPoint x: 191, endPoint y: 205, distance: 38.3
click at [190, 253] on textarea "We worked on similar" at bounding box center [241, 276] width 181 height 47
type textarea "We worked with scale factors to find the missing sides of similar shapes."
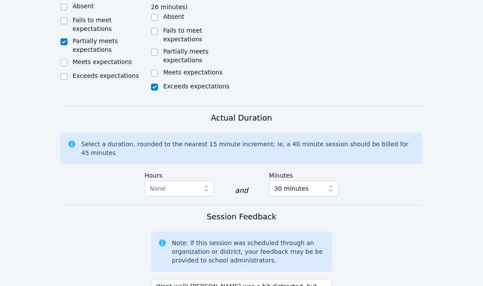
scroll to position [812, 0]
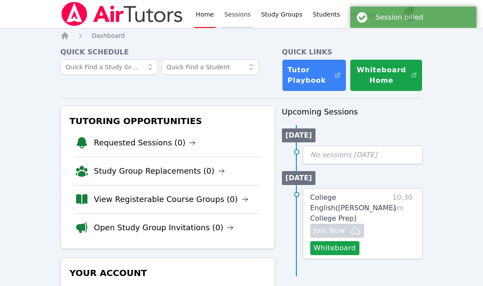
click at [236, 17] on link "Sessions" at bounding box center [237, 14] width 30 height 28
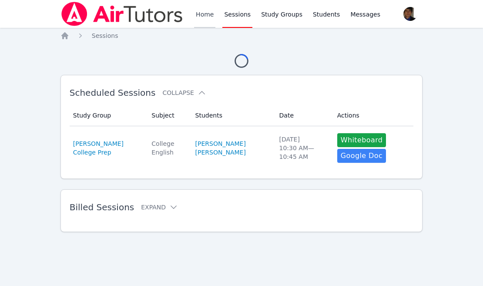
click at [204, 18] on link "Home" at bounding box center [204, 14] width 21 height 28
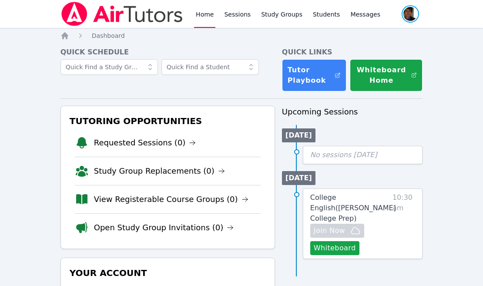
click at [408, 17] on span "button" at bounding box center [410, 13] width 19 height 19
click at [353, 50] on button "Logout" at bounding box center [376, 50] width 84 height 16
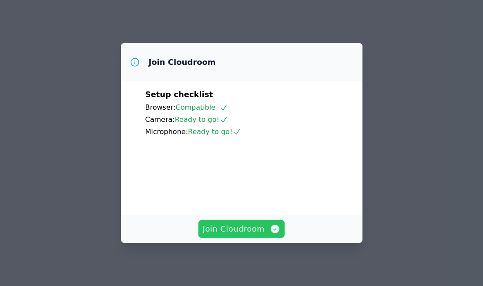
click at [246, 226] on span "Join Cloudroom" at bounding box center [242, 229] width 78 height 12
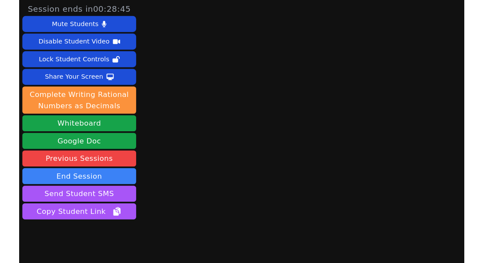
scroll to position [27, 0]
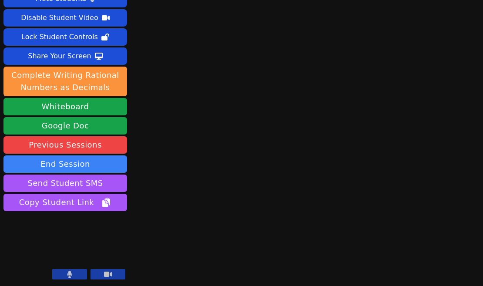
click at [81, 274] on button at bounding box center [69, 274] width 35 height 10
click at [101, 275] on button at bounding box center [108, 274] width 35 height 10
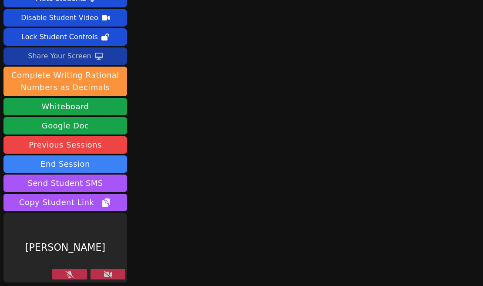
click at [100, 56] on button "Share Your Screen" at bounding box center [65, 55] width 124 height 17
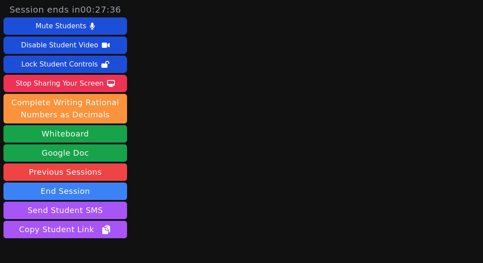
scroll to position [50, 0]
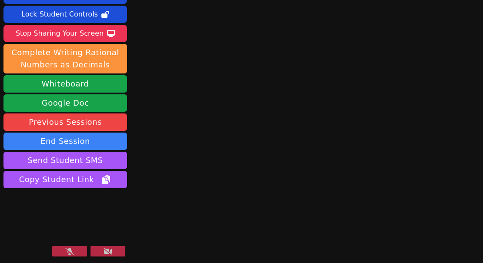
click at [230, 40] on div "Session ends in 00:27:21 Mute Students Disable Student Video Lock Student Contr…" at bounding box center [241, 81] width 483 height 263
click at [214, 83] on div "Session ends in 00:26:49 Mute Students Disable Student Video Lock Student Contr…" at bounding box center [241, 81] width 483 height 263
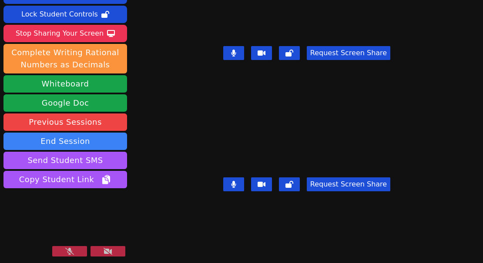
click at [75, 252] on button at bounding box center [69, 251] width 35 height 10
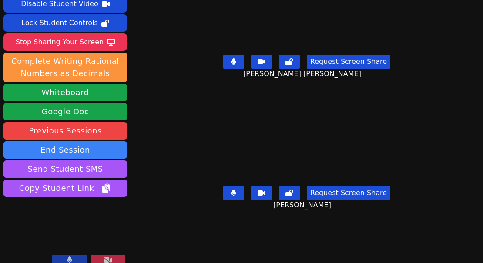
scroll to position [42, 0]
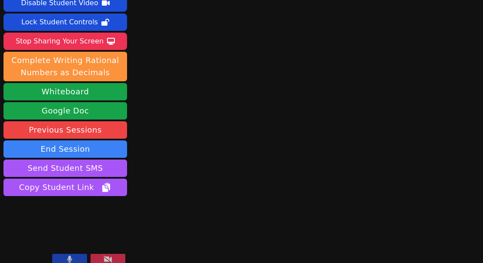
click at [105, 260] on icon at bounding box center [108, 259] width 9 height 7
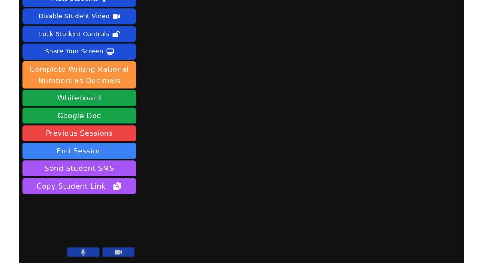
scroll to position [27, 0]
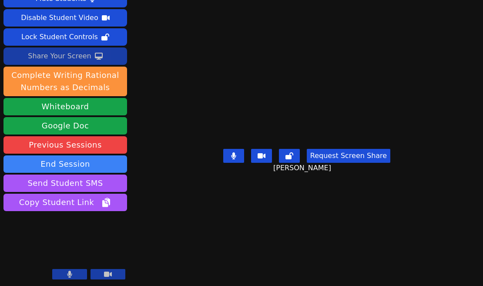
click at [109, 60] on button "Share Your Screen" at bounding box center [65, 55] width 124 height 17
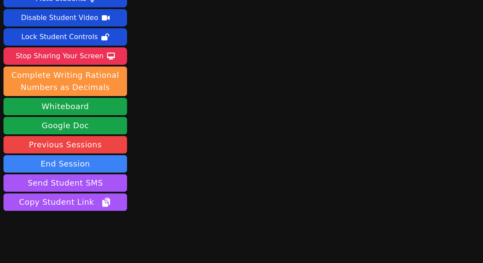
scroll to position [50, 0]
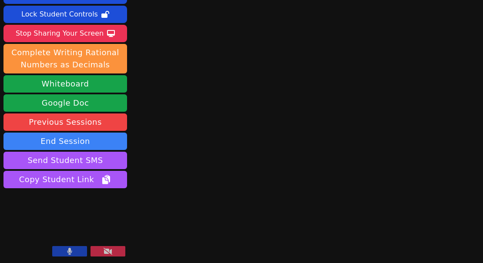
click at [78, 253] on button at bounding box center [69, 251] width 35 height 10
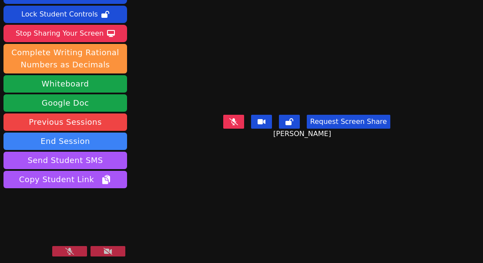
click at [68, 254] on icon at bounding box center [69, 251] width 9 height 7
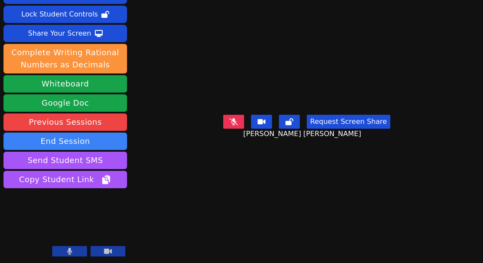
click at [78, 253] on button at bounding box center [69, 251] width 35 height 10
click at [66, 250] on icon at bounding box center [69, 251] width 9 height 7
click at [81, 253] on button at bounding box center [69, 251] width 35 height 10
click at [70, 253] on icon at bounding box center [69, 251] width 9 height 7
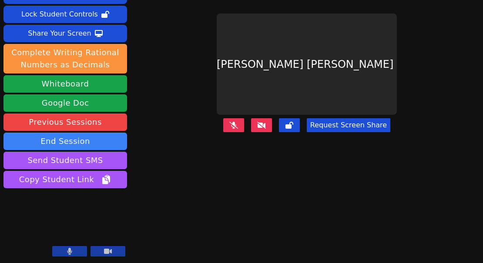
click at [78, 249] on button at bounding box center [69, 251] width 35 height 10
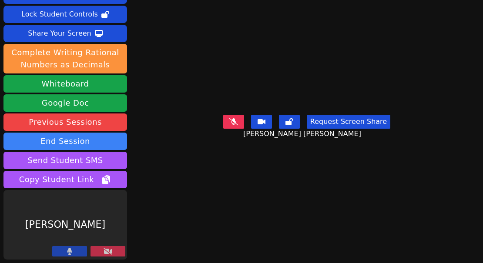
click at [74, 251] on button at bounding box center [69, 251] width 35 height 10
click at [74, 253] on button at bounding box center [69, 251] width 35 height 10
click at [67, 249] on icon at bounding box center [69, 251] width 5 height 7
click at [77, 250] on button at bounding box center [69, 251] width 35 height 10
click at [77, 253] on button at bounding box center [69, 251] width 35 height 10
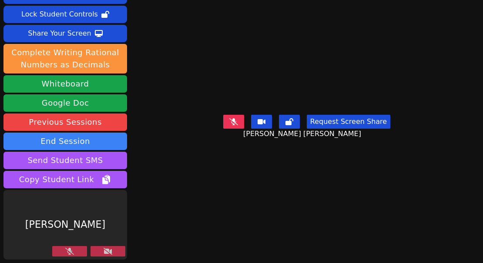
click at [256, 65] on video at bounding box center [307, 64] width 131 height 94
click at [78, 253] on button at bounding box center [69, 251] width 35 height 10
click at [77, 251] on button at bounding box center [69, 251] width 35 height 10
click at [74, 250] on button at bounding box center [69, 251] width 35 height 10
click at [82, 252] on button at bounding box center [69, 251] width 35 height 10
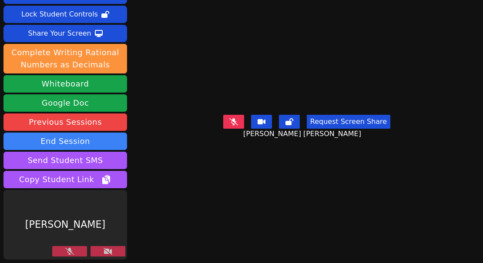
click at [65, 253] on icon at bounding box center [69, 251] width 9 height 7
click at [64, 253] on button at bounding box center [69, 251] width 35 height 10
click at [71, 251] on icon at bounding box center [69, 251] width 9 height 7
click at [70, 250] on icon at bounding box center [69, 251] width 5 height 7
click at [76, 255] on button at bounding box center [69, 251] width 35 height 10
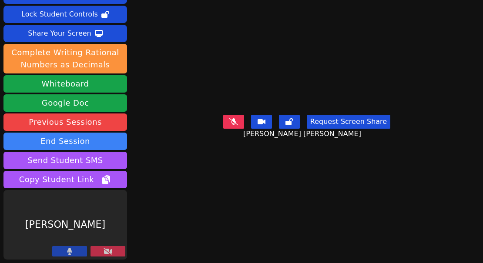
click at [73, 250] on button at bounding box center [69, 251] width 35 height 10
click at [78, 253] on button at bounding box center [69, 251] width 35 height 10
click at [74, 253] on button at bounding box center [69, 251] width 35 height 10
click at [79, 252] on button at bounding box center [69, 251] width 35 height 10
click at [77, 249] on button at bounding box center [69, 251] width 35 height 10
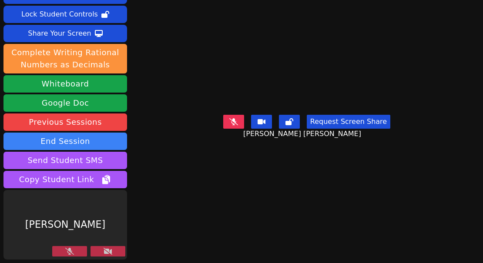
click at [76, 253] on button at bounding box center [69, 251] width 35 height 10
click at [76, 233] on div "Carlos Flores" at bounding box center [65, 225] width 124 height 70
click at [75, 253] on button at bounding box center [69, 251] width 35 height 10
click at [79, 253] on button at bounding box center [69, 251] width 35 height 10
click at [78, 249] on button at bounding box center [69, 251] width 35 height 10
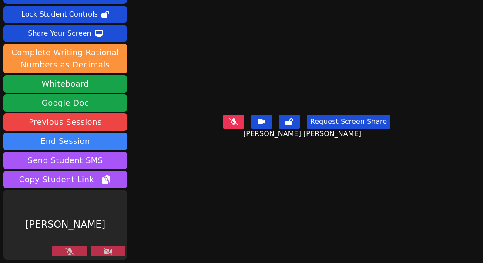
click at [73, 253] on icon at bounding box center [69, 251] width 9 height 7
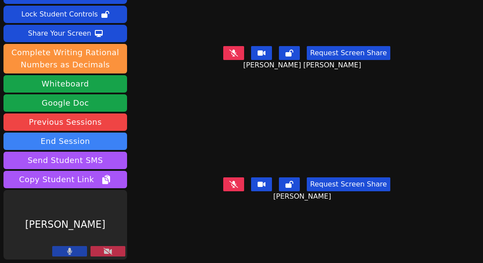
click at [69, 249] on icon at bounding box center [69, 251] width 5 height 7
click at [74, 253] on button at bounding box center [69, 251] width 35 height 10
click at [79, 253] on button at bounding box center [69, 251] width 35 height 10
click at [81, 254] on button at bounding box center [69, 251] width 35 height 10
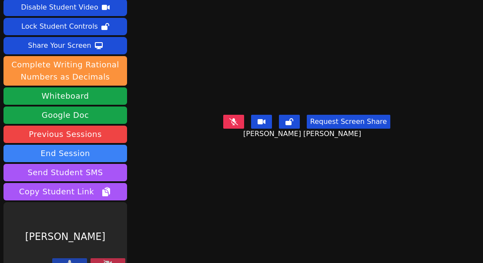
click at [66, 259] on button at bounding box center [69, 264] width 35 height 10
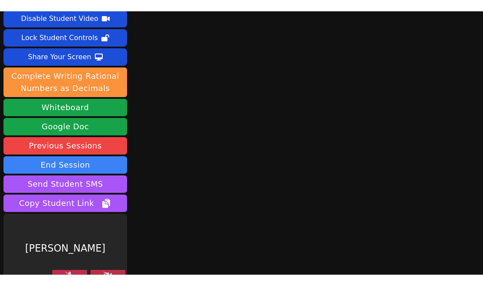
scroll to position [27, 0]
